Goal: Find specific page/section: Find specific page/section

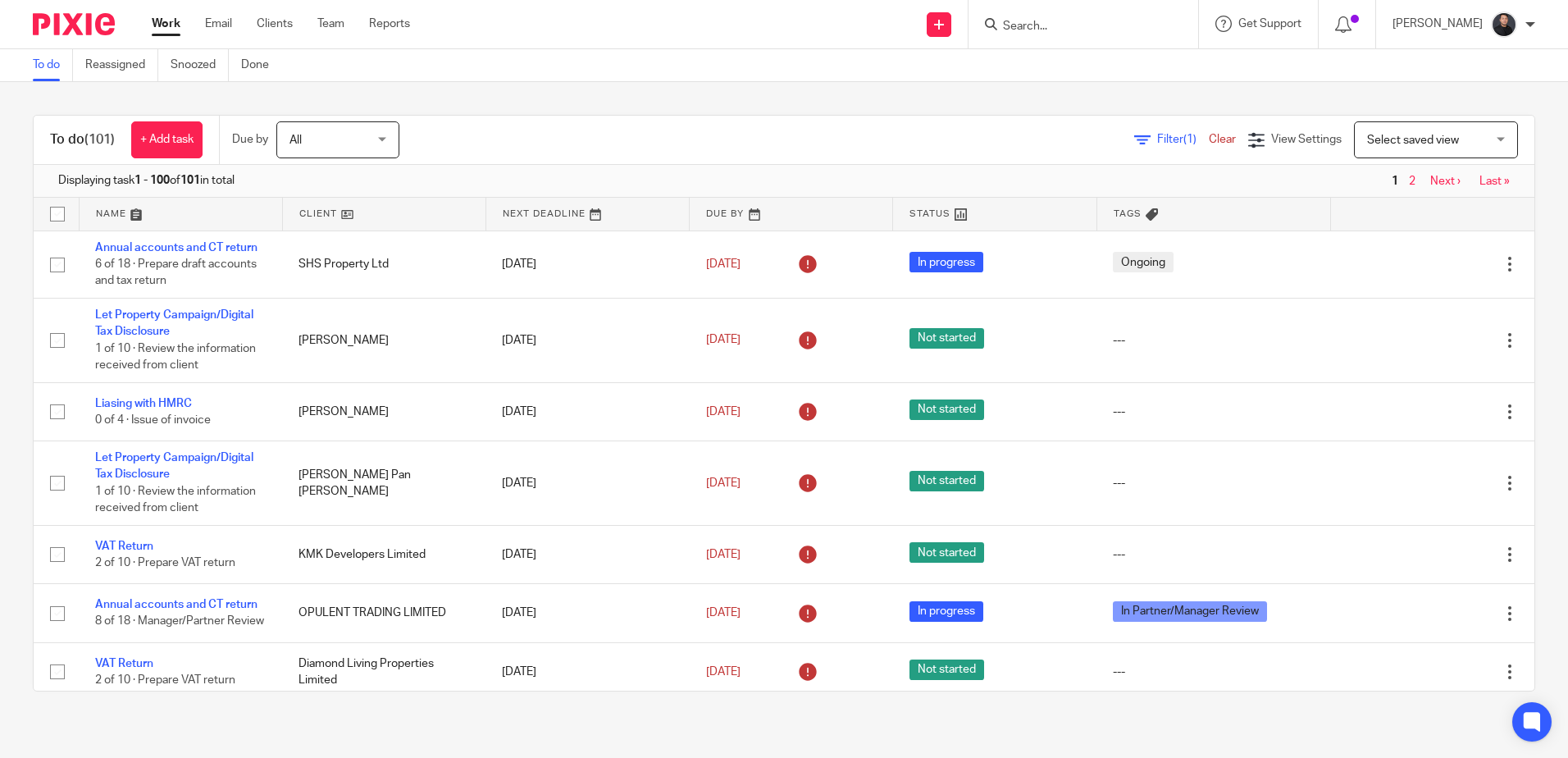
click at [1045, 27] on input "Search" at bounding box center [1074, 27] width 148 height 15
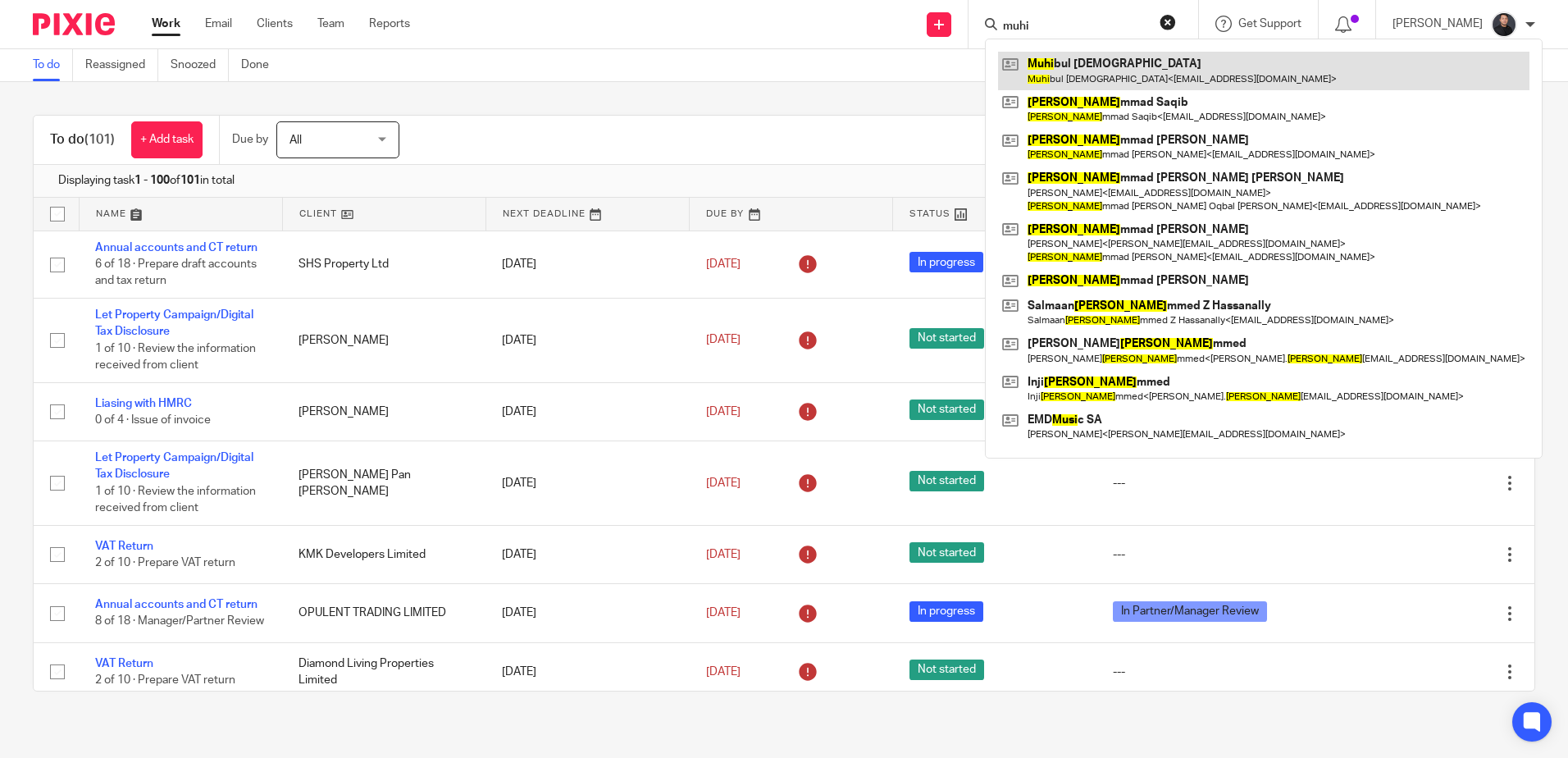
type input "muhi"
click at [1111, 71] on link at bounding box center [1264, 71] width 532 height 38
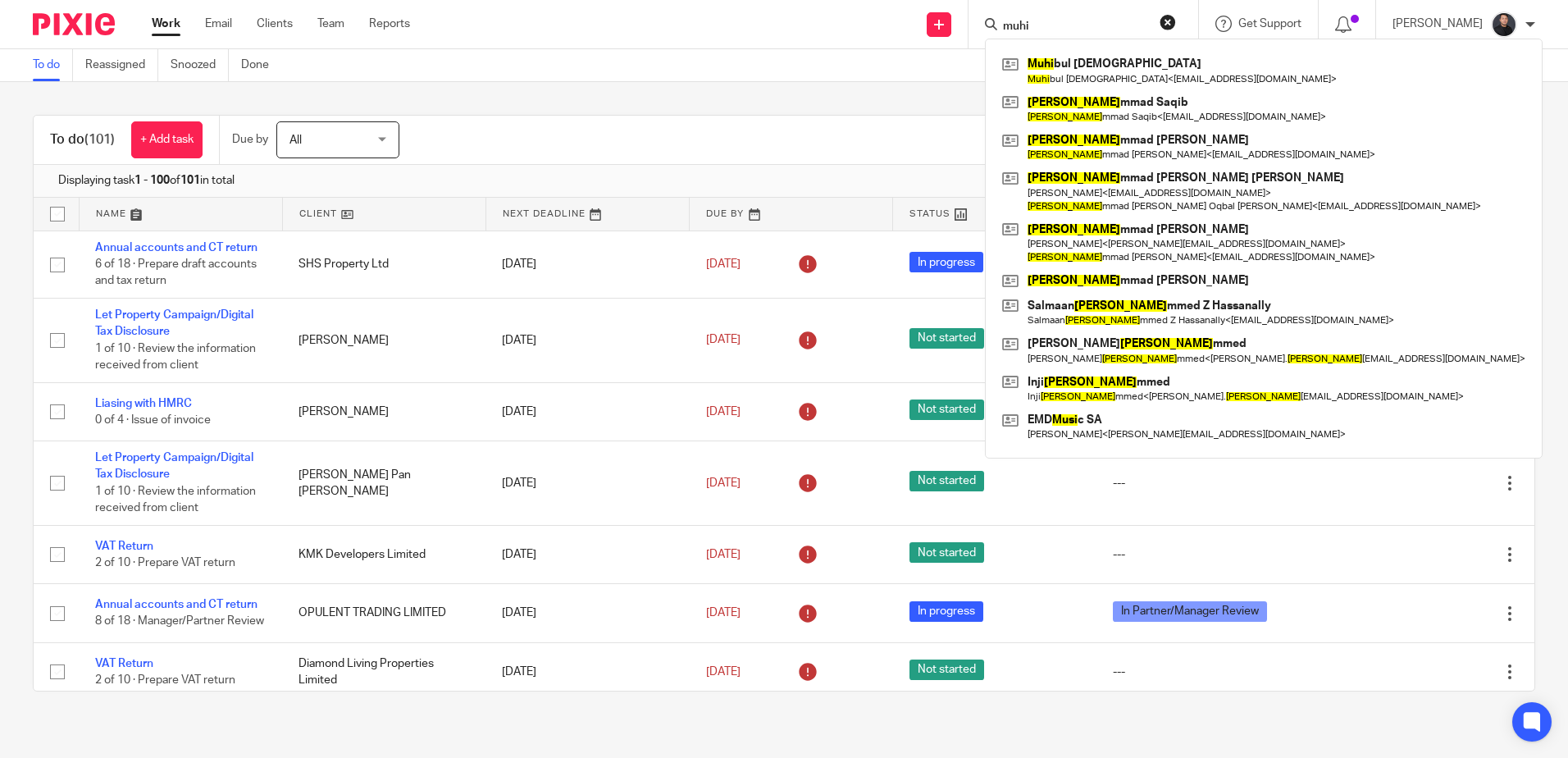
click at [1176, 30] on button "reset" at bounding box center [1168, 22] width 17 height 17
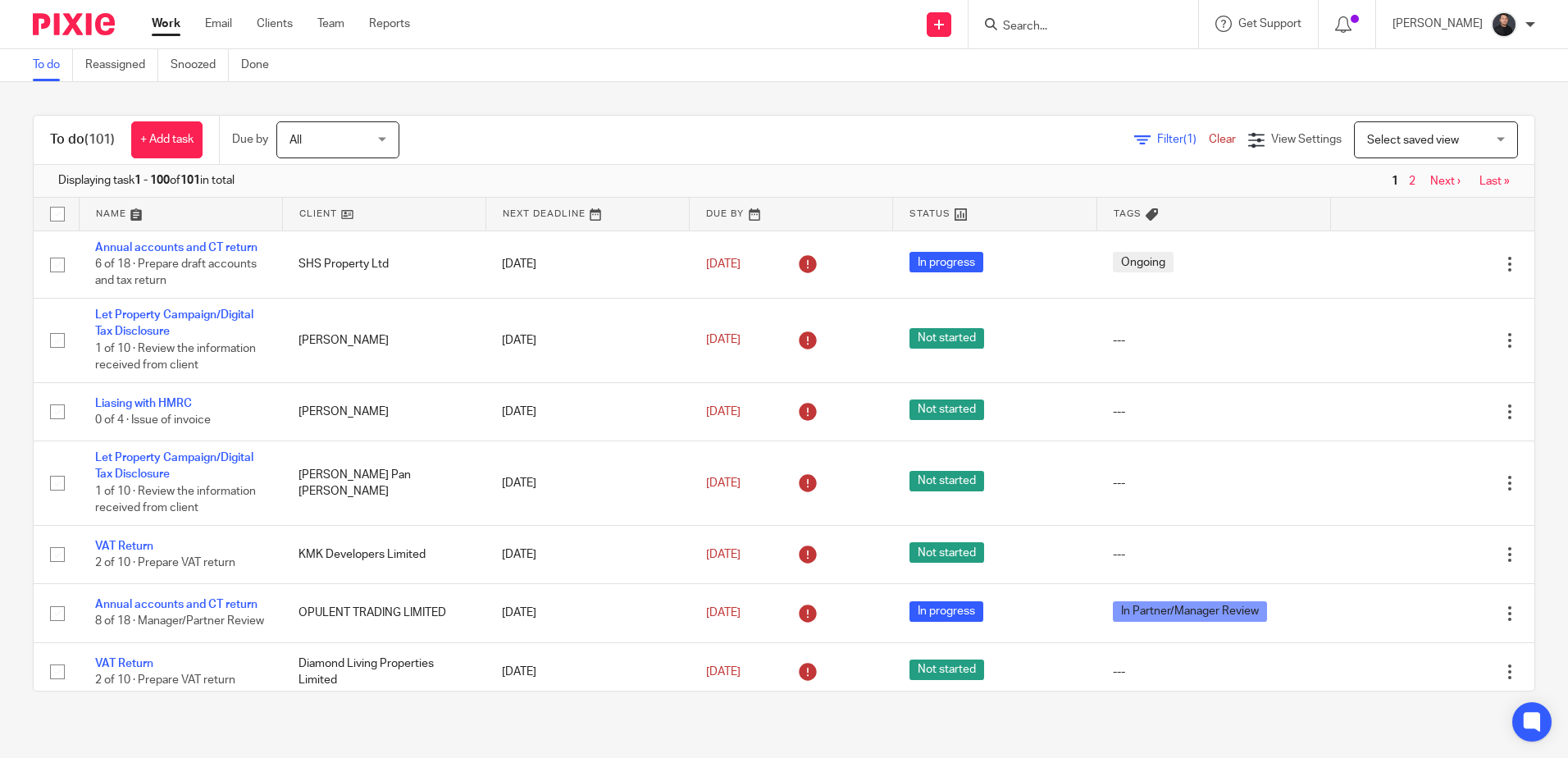
click at [1087, 17] on form at bounding box center [1088, 24] width 175 height 20
click at [1074, 32] on input "Search" at bounding box center [1074, 27] width 148 height 15
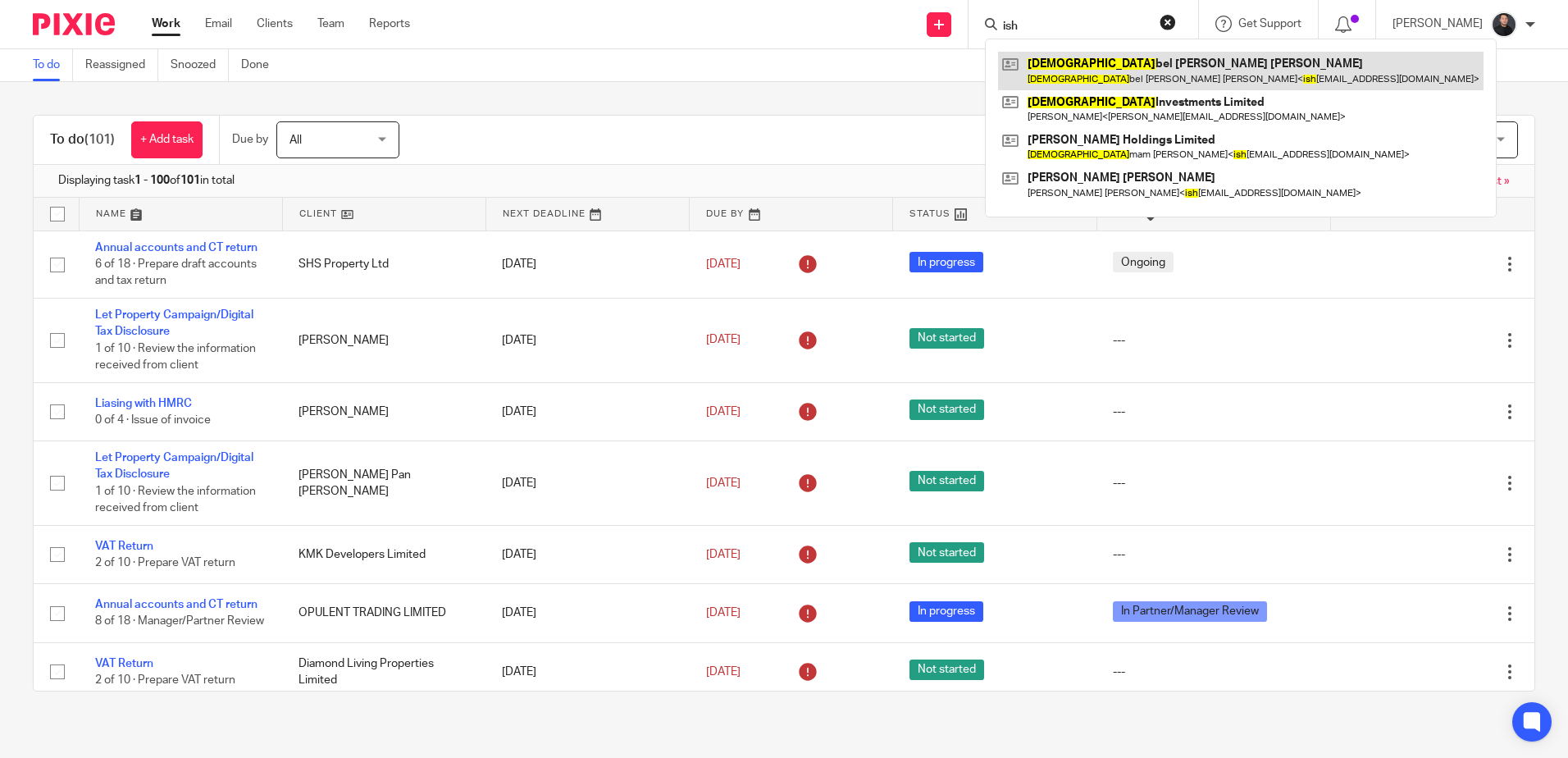
type input "ish"
click at [1139, 70] on link at bounding box center [1241, 71] width 485 height 38
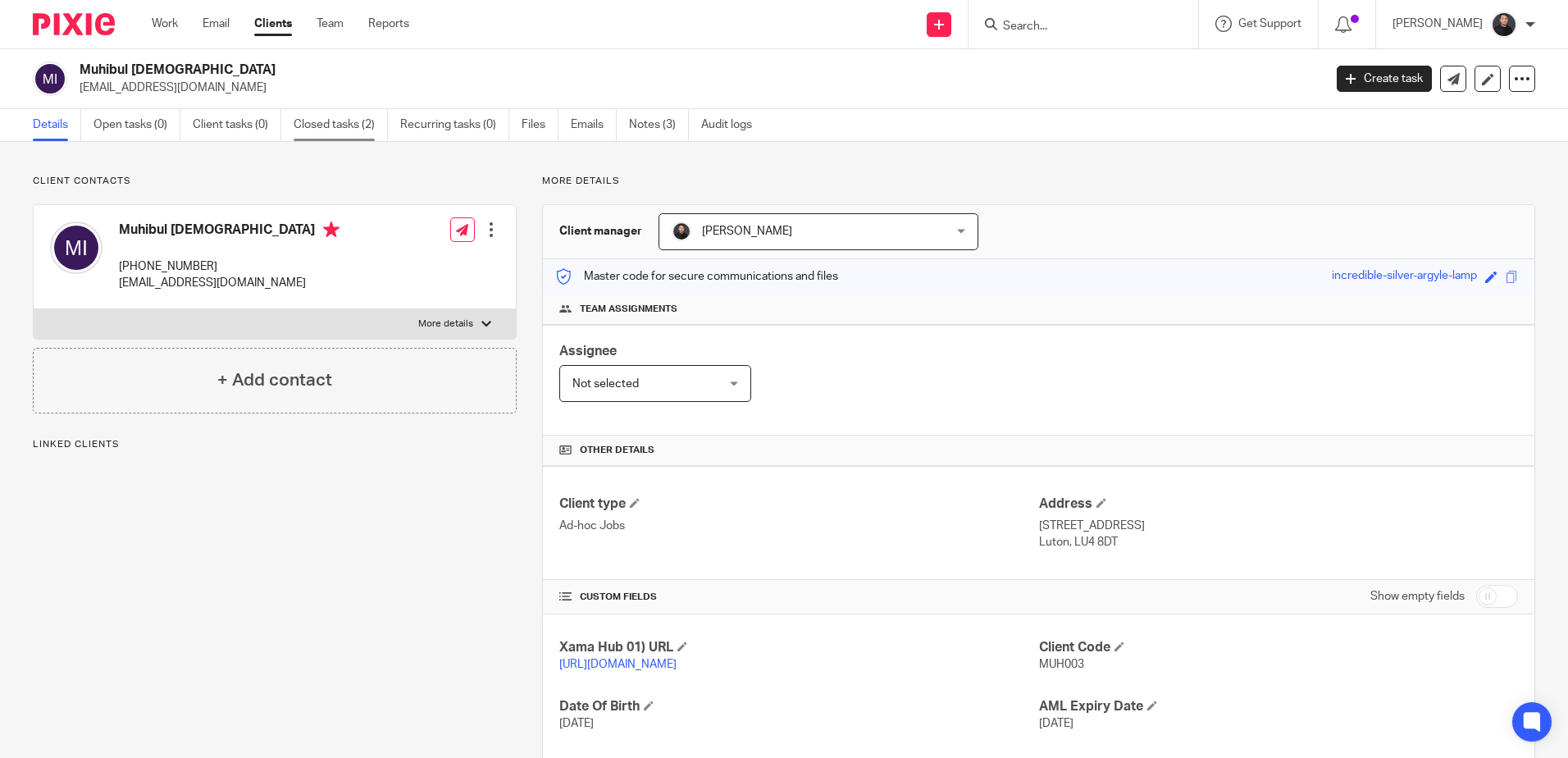
drag, startPoint x: 0, startPoint y: 0, endPoint x: 329, endPoint y: 120, distance: 350.2
click at [329, 120] on link "Closed tasks (2)" at bounding box center [340, 125] width 94 height 32
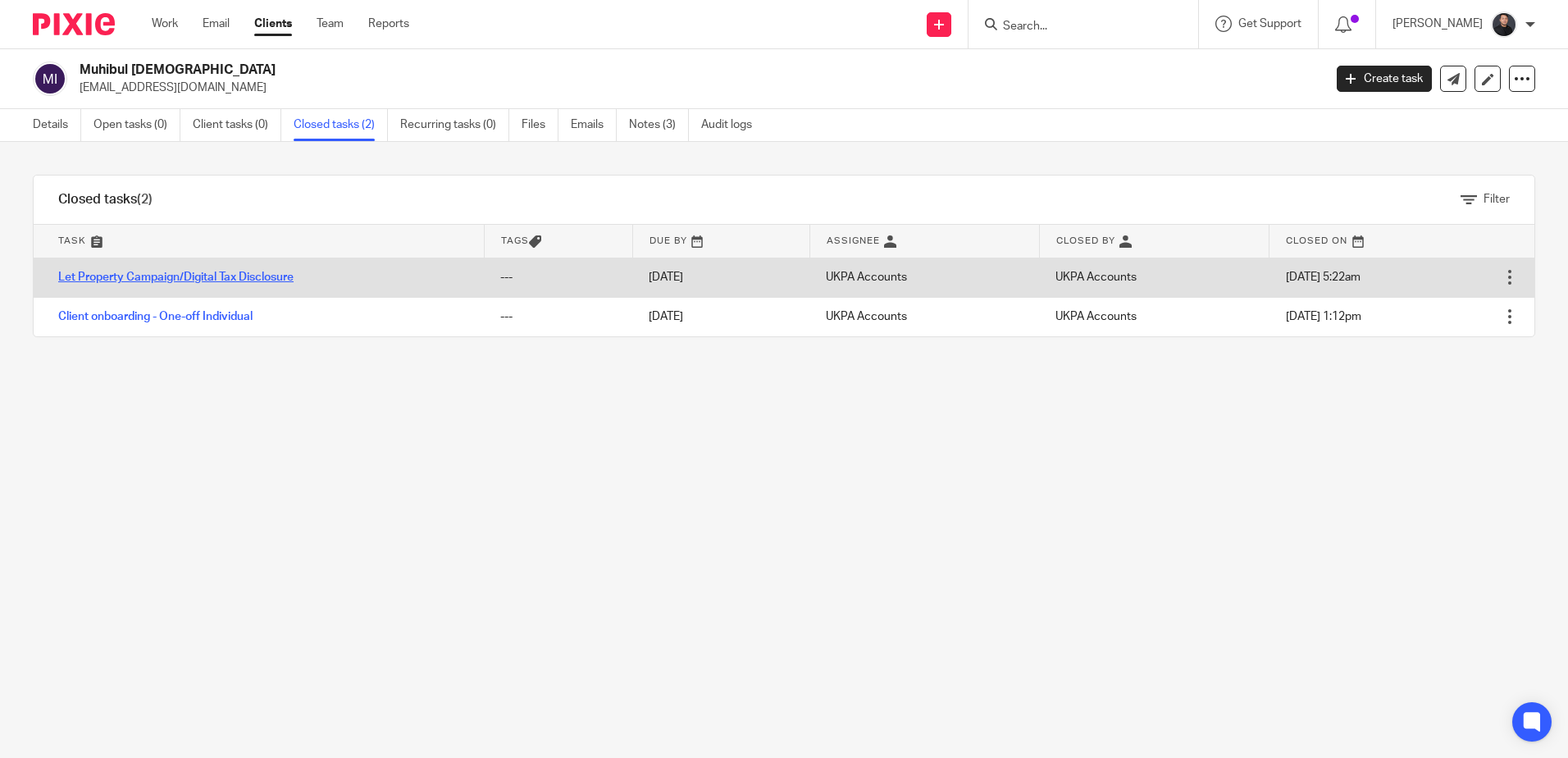
click at [235, 281] on link "Let Property Campaign/Digital Tax Disclosure" at bounding box center [176, 277] width 235 height 11
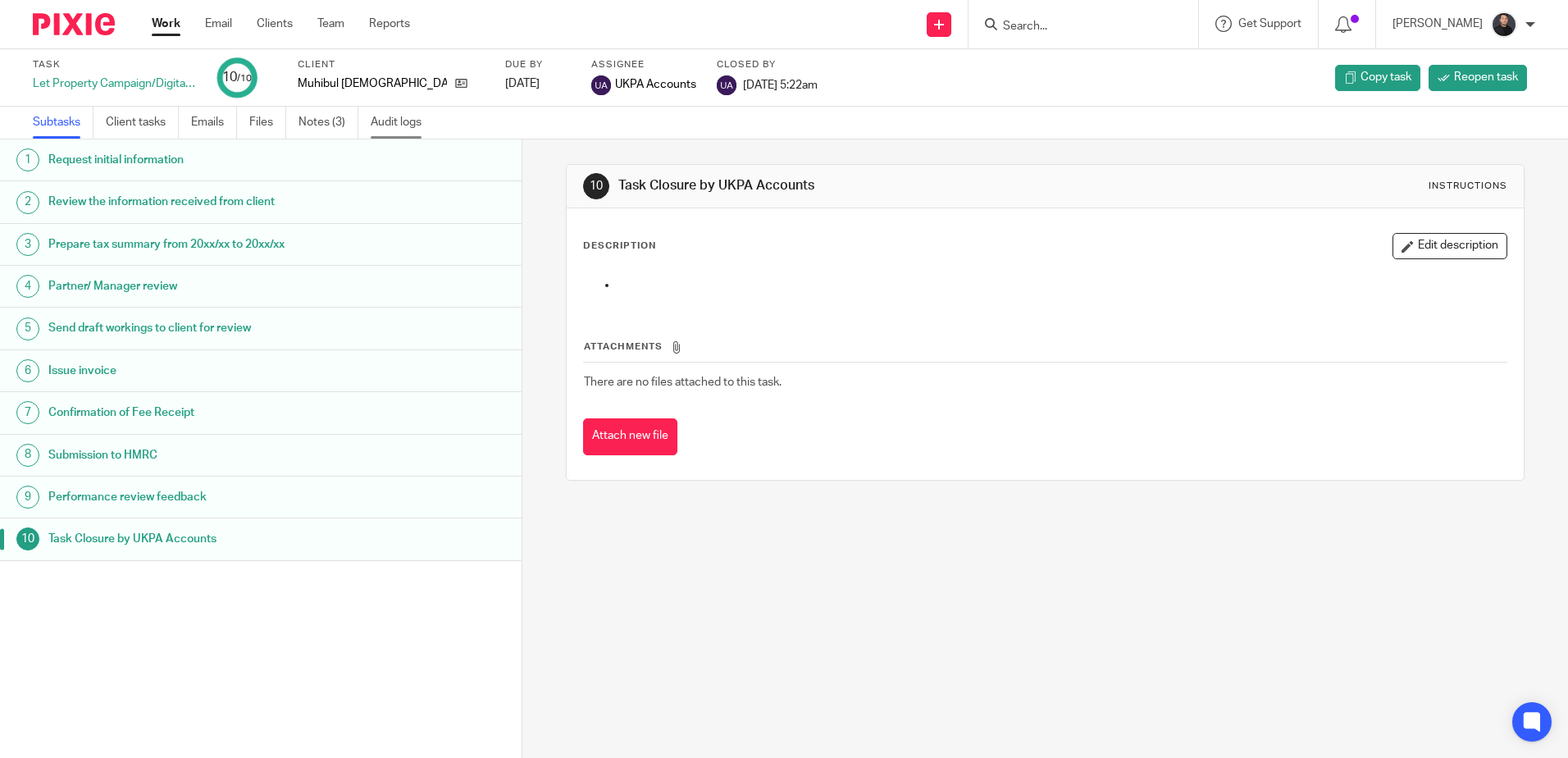
click at [407, 118] on link "Audit logs" at bounding box center [402, 123] width 63 height 32
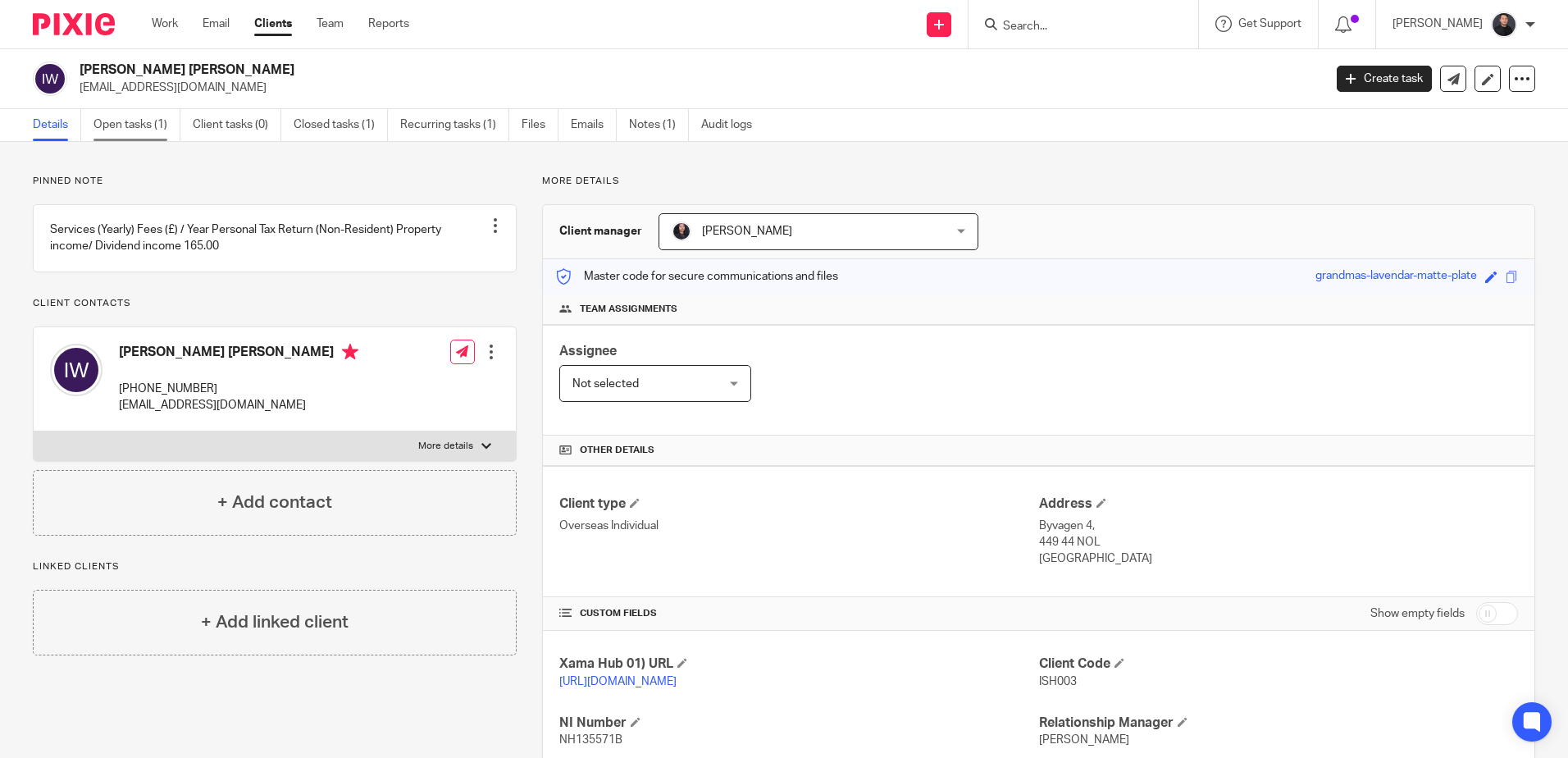
click at [138, 130] on link "Open tasks (1)" at bounding box center [138, 125] width 87 height 32
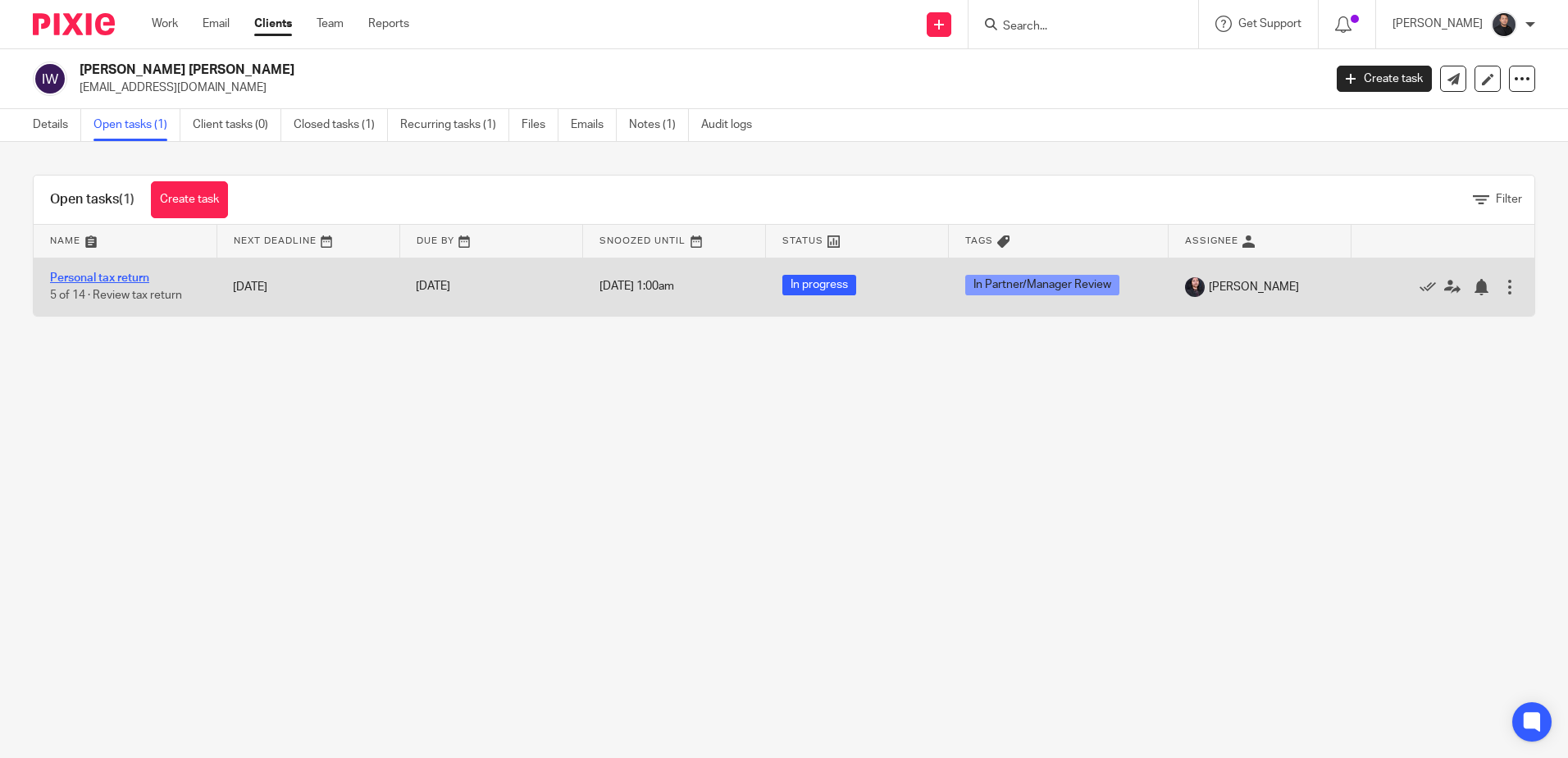
click at [102, 279] on link "Personal tax return" at bounding box center [99, 278] width 99 height 11
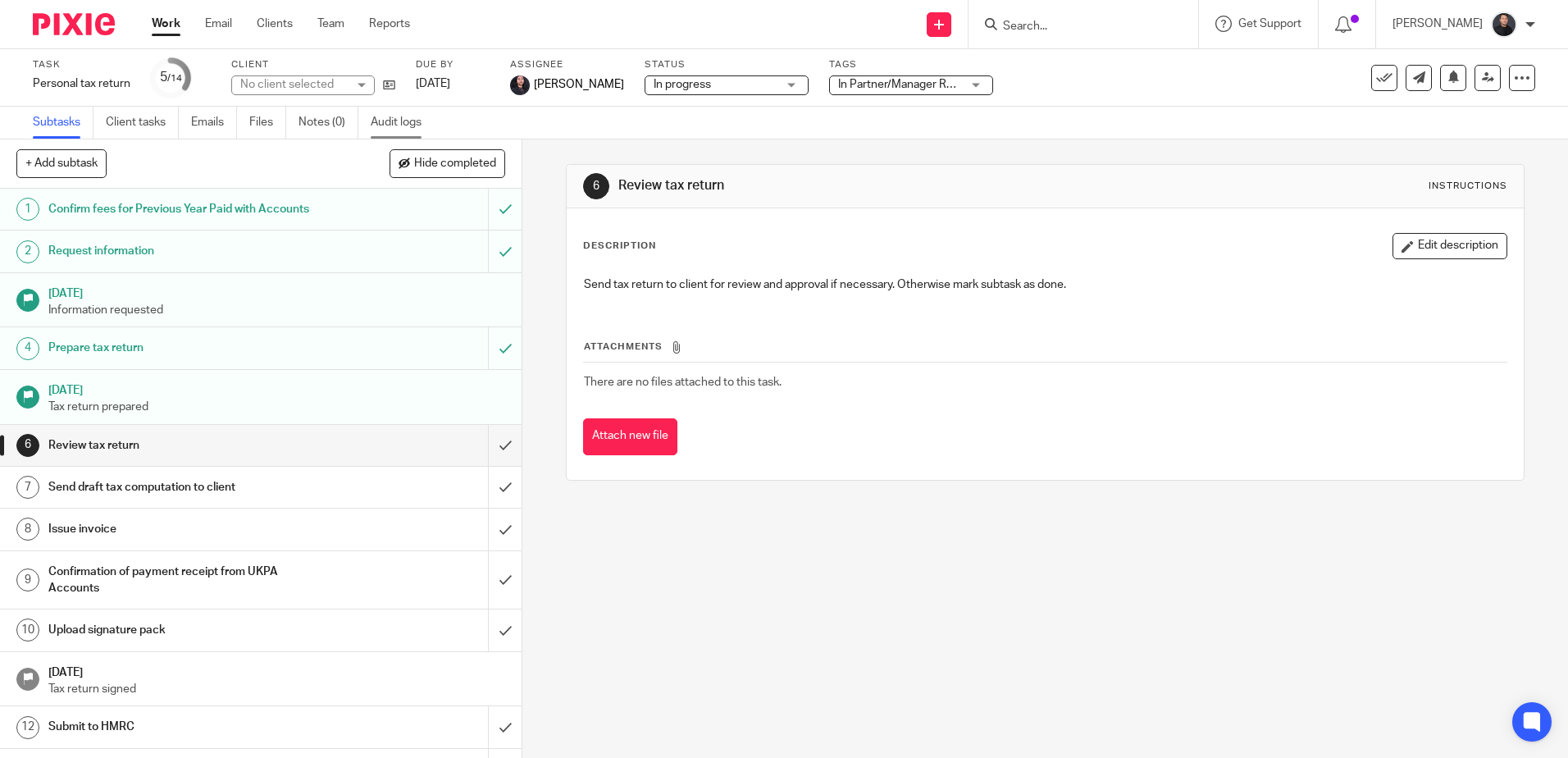
click at [394, 122] on link "Audit logs" at bounding box center [402, 123] width 63 height 32
